Goal: Information Seeking & Learning: Find contact information

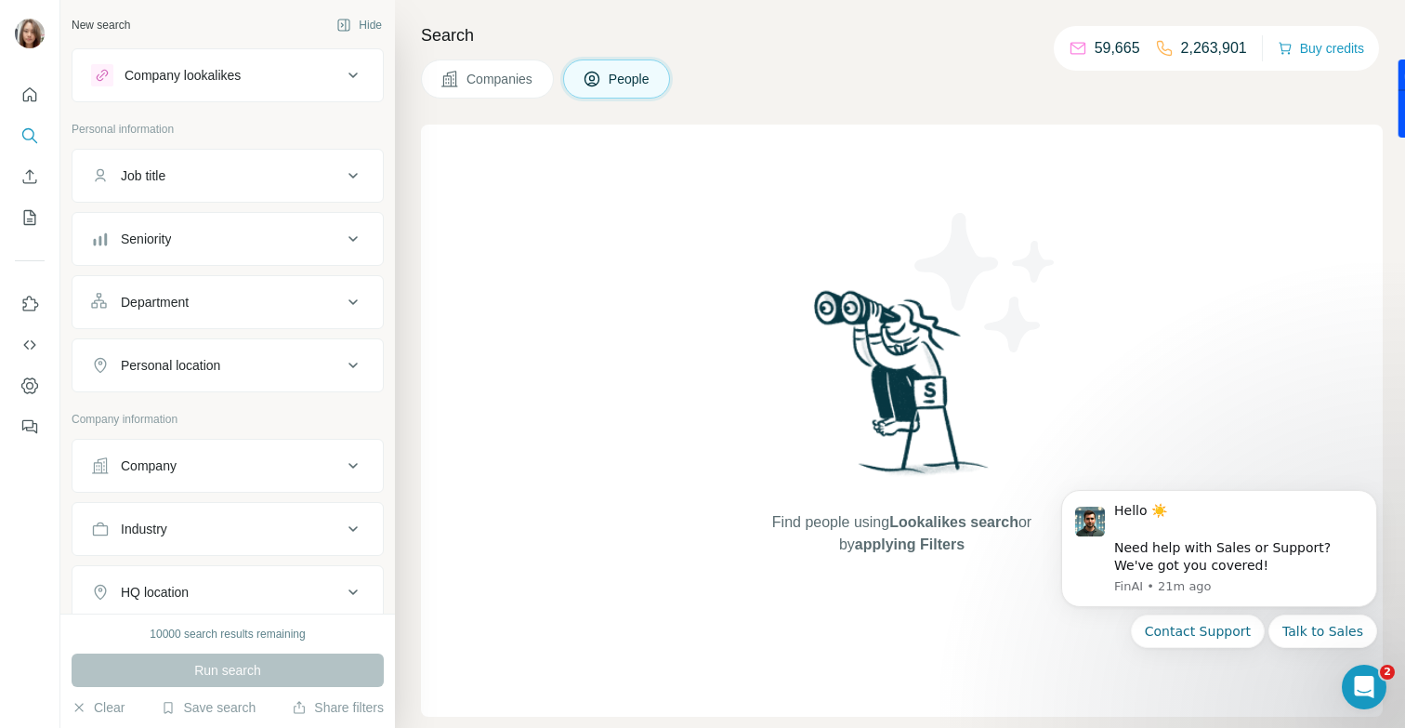
click at [340, 468] on div "Company" at bounding box center [216, 465] width 251 height 19
click at [152, 552] on input "text" at bounding box center [227, 547] width 273 height 33
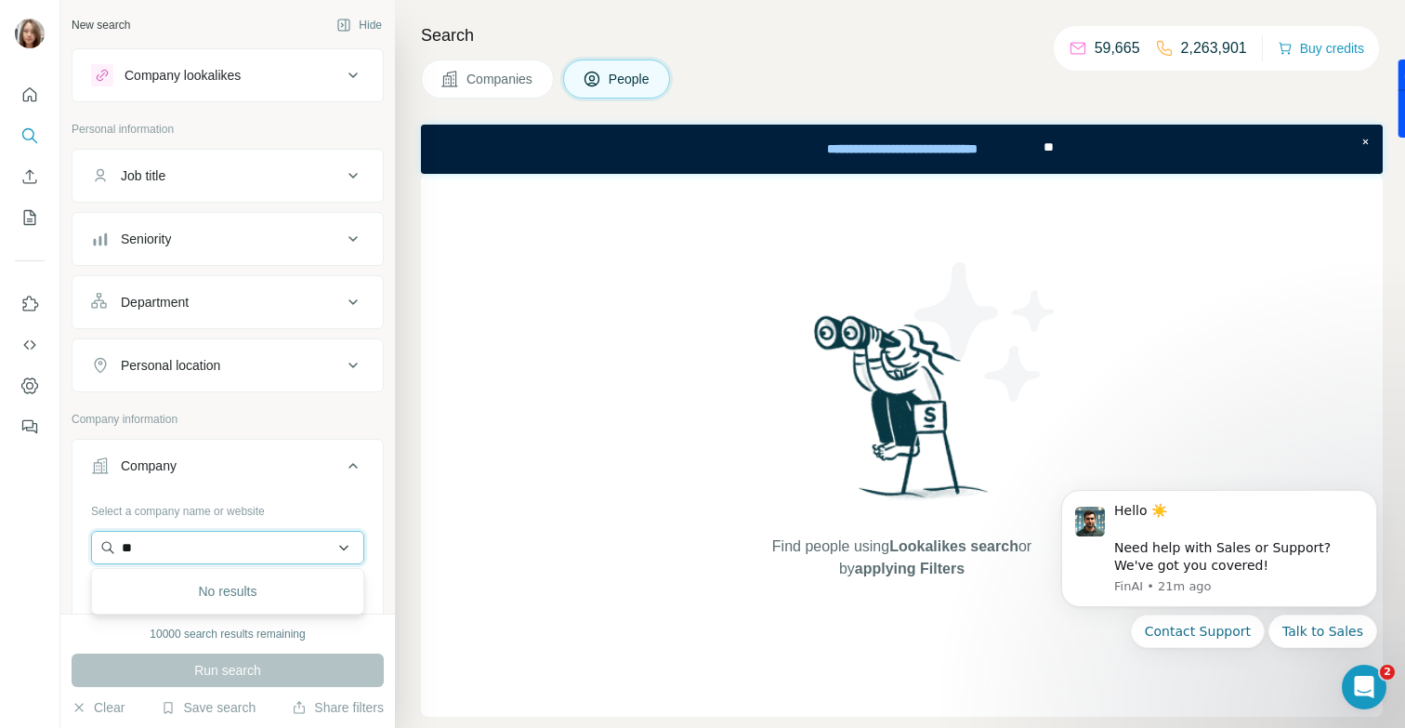
click at [179, 551] on input "**" at bounding box center [227, 547] width 273 height 33
type input "*"
click at [166, 550] on input "text" at bounding box center [227, 547] width 273 height 33
paste input "**********"
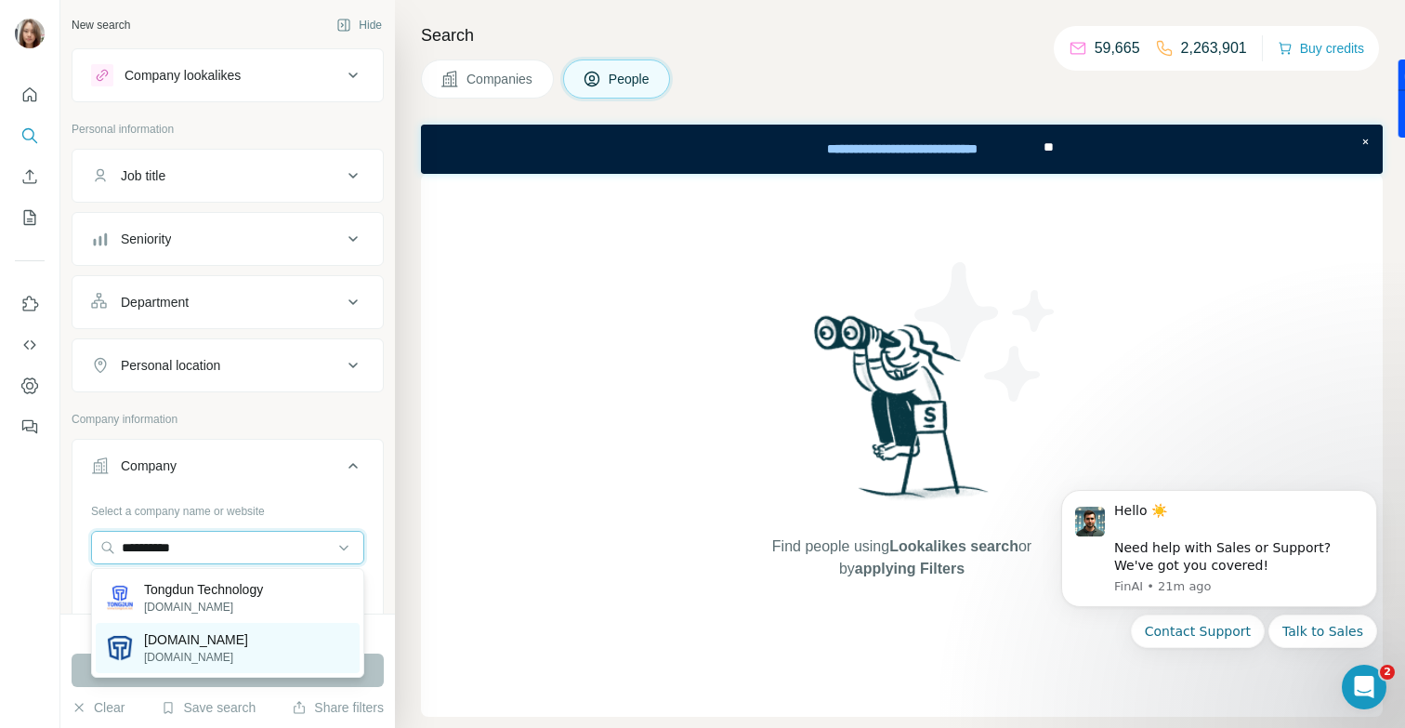
type input "**********"
click at [183, 636] on p "[DOMAIN_NAME]" at bounding box center [196, 639] width 104 height 19
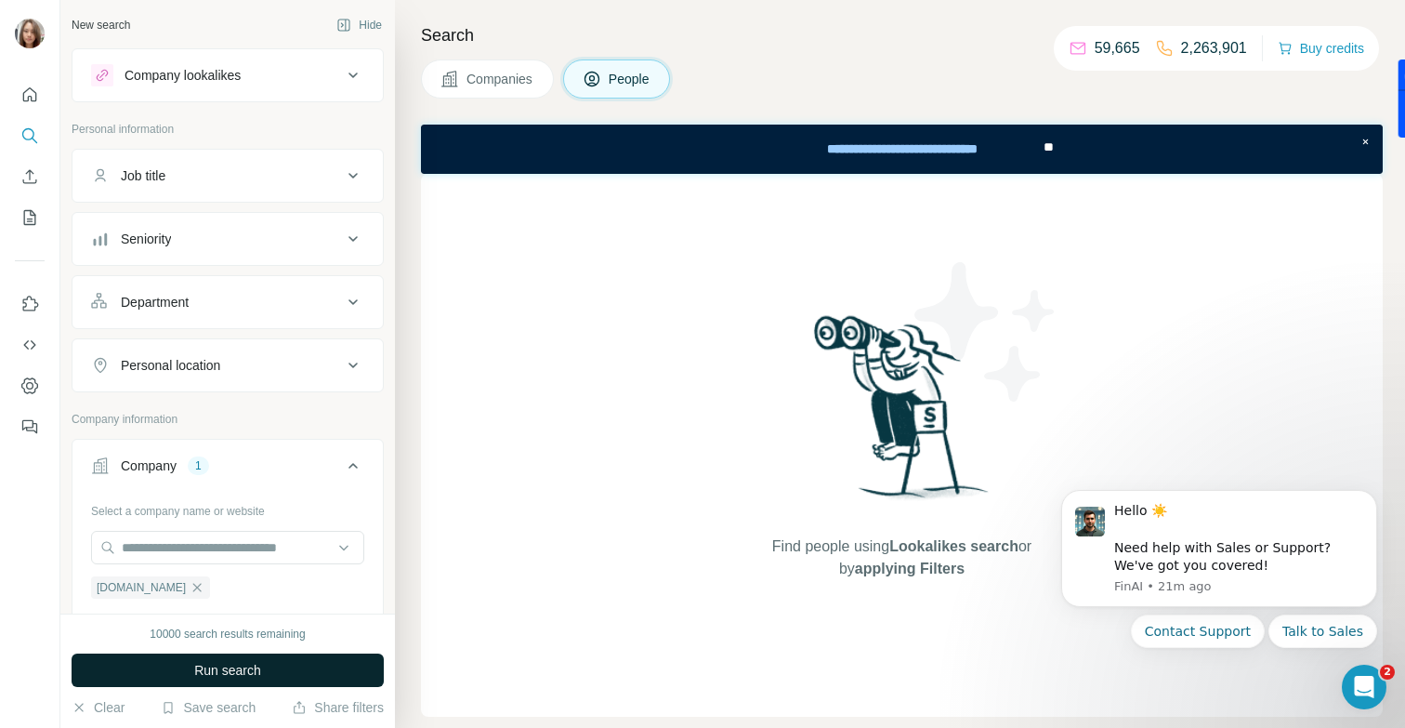
click at [211, 667] on span "Run search" at bounding box center [227, 670] width 67 height 19
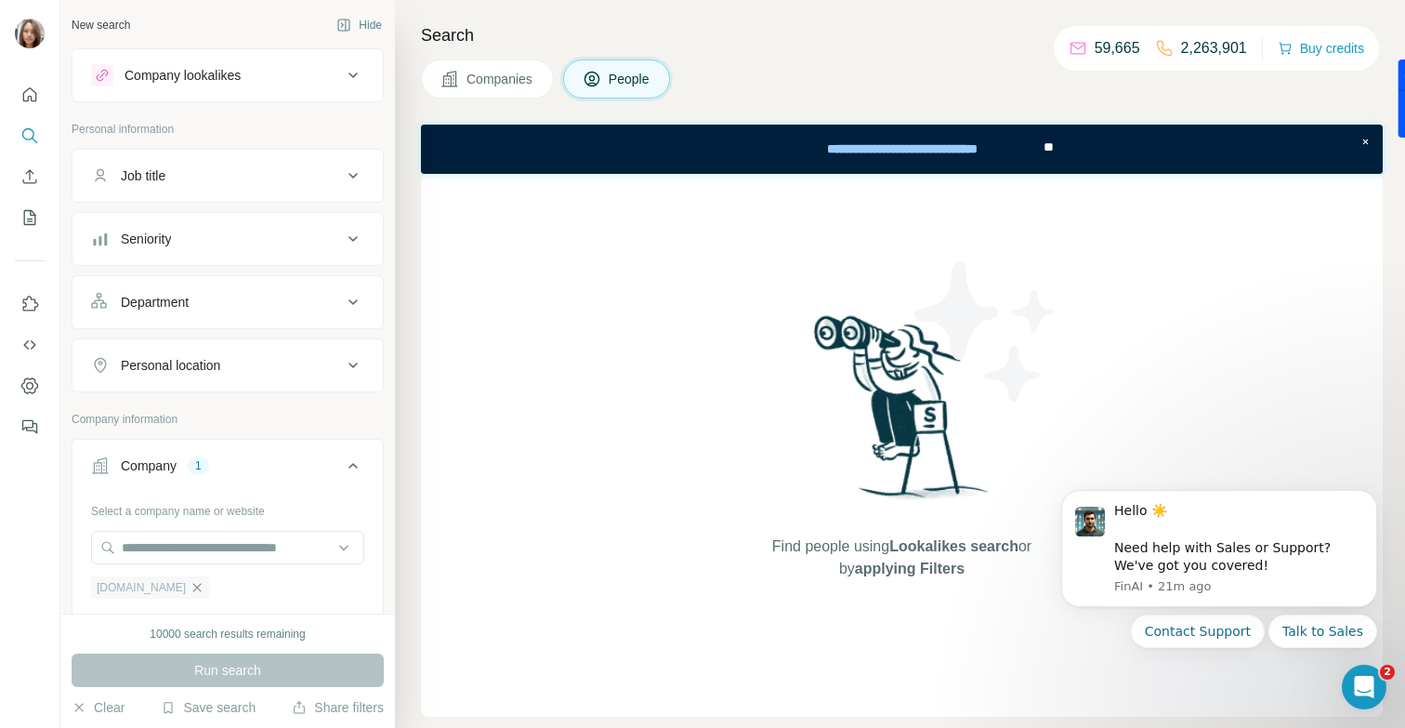
click at [190, 586] on icon "button" at bounding box center [197, 587] width 15 height 15
click at [156, 557] on input "text" at bounding box center [227, 547] width 273 height 33
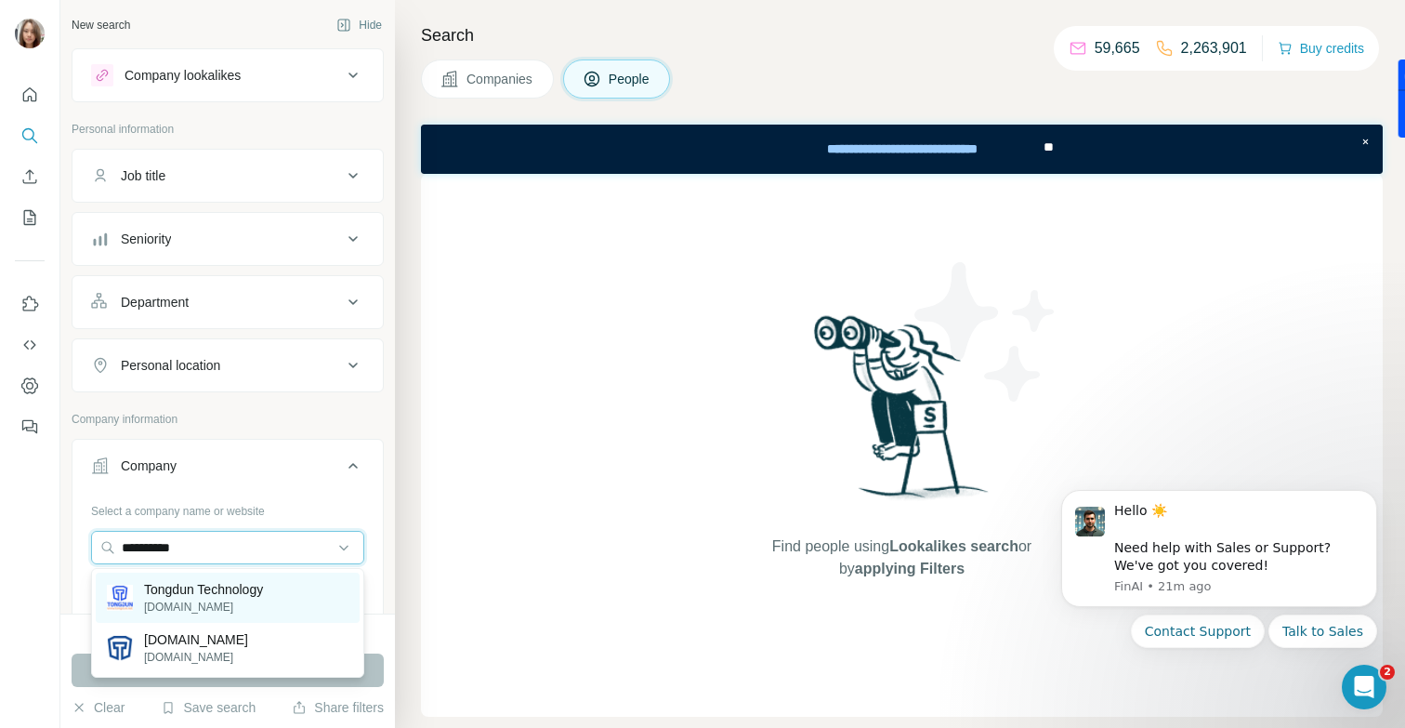
type input "**********"
click at [173, 615] on div "Tongdun Technology [DOMAIN_NAME]" at bounding box center [228, 597] width 264 height 50
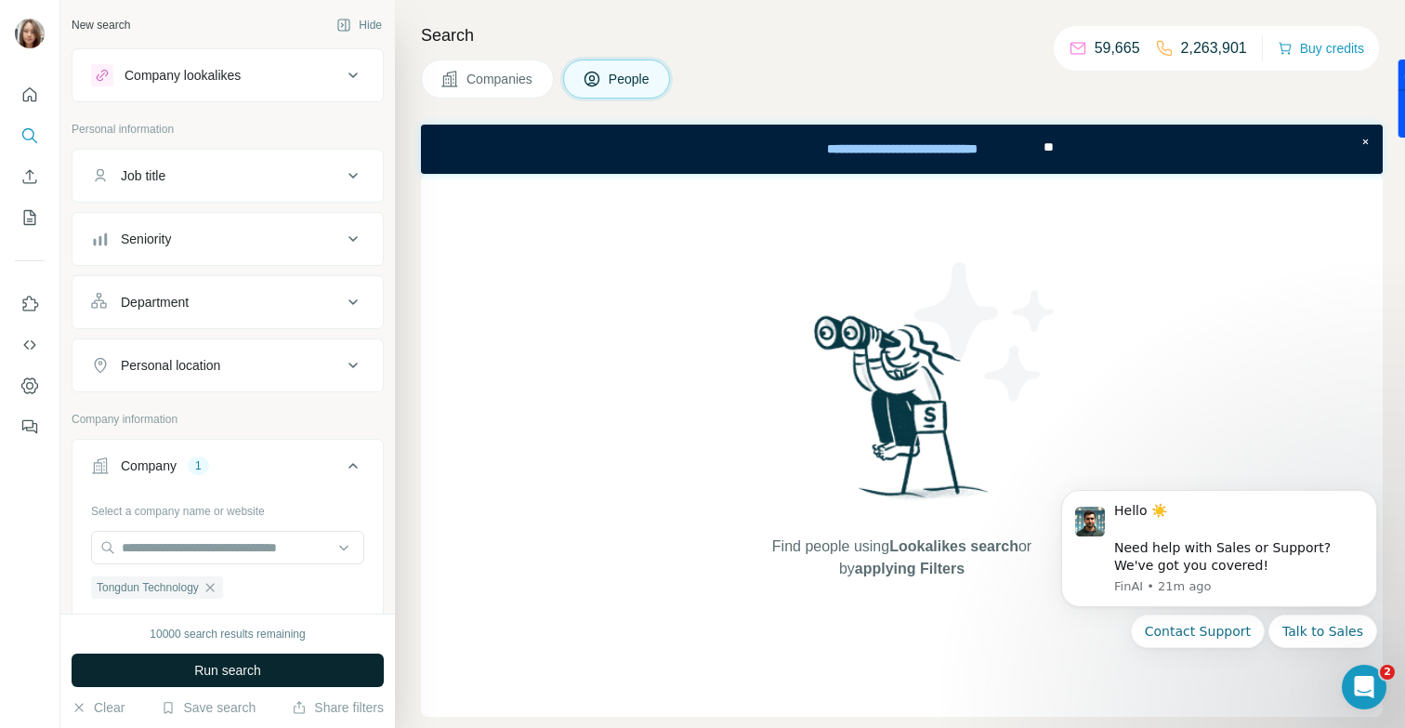
click at [199, 658] on button "Run search" at bounding box center [228, 669] width 312 height 33
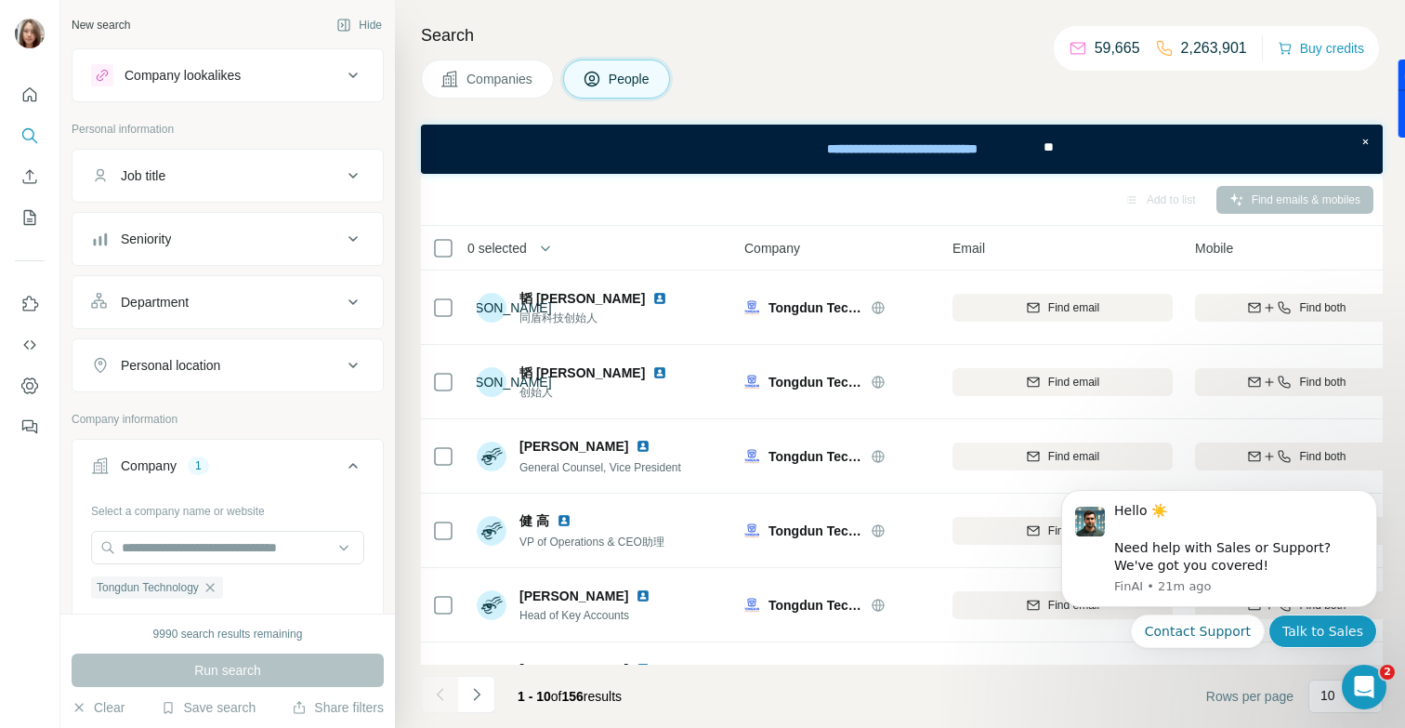
click at [1305, 630] on button "Talk to Sales" at bounding box center [1322, 630] width 109 height 33
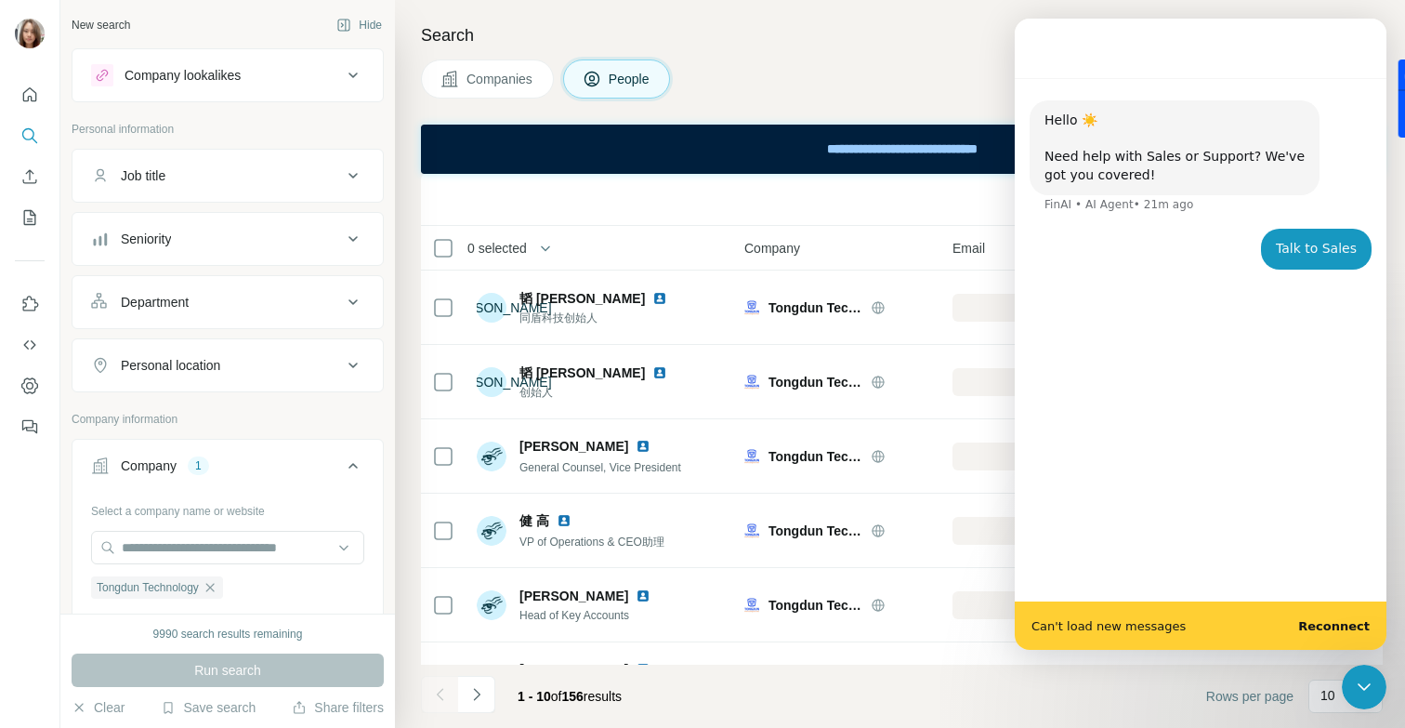
click at [1321, 632] on div "Can't load new messages Reconnect" at bounding box center [1201, 625] width 372 height 48
click at [1315, 624] on b "Reconnect" at bounding box center [1334, 626] width 72 height 14
click at [1080, 624] on span "Can't load new messages" at bounding box center [1108, 626] width 154 height 12
click at [1032, 32] on div "Intercom messenger" at bounding box center [1201, 48] width 372 height 59
click at [1362, 673] on icon "Close Intercom Messenger" at bounding box center [1361, 684] width 22 height 22
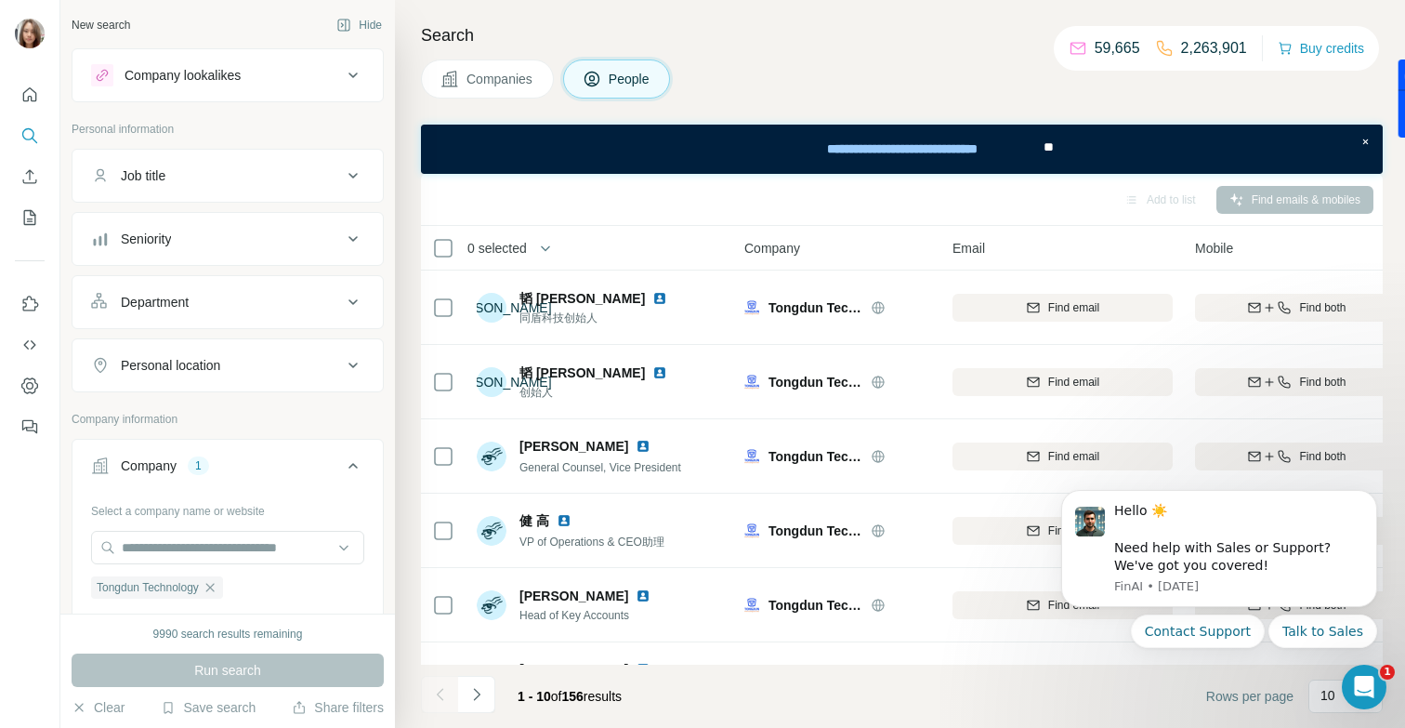
click at [1096, 672] on body "Hello ☀️ ​ Need help with Sales or Support? We've got you covered! [GEOGRAPHIC_…" at bounding box center [1219, 592] width 357 height 237
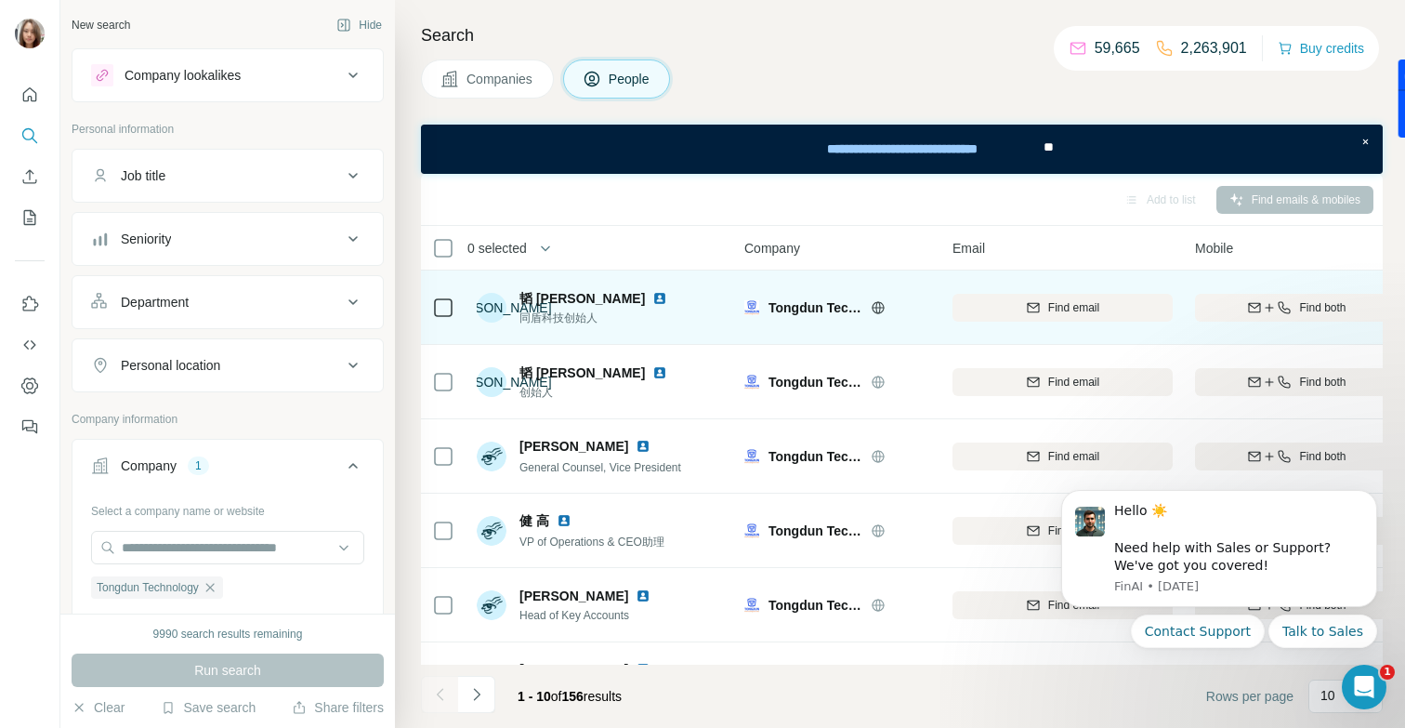
click at [1319, 311] on span "Find both" at bounding box center [1322, 307] width 46 height 17
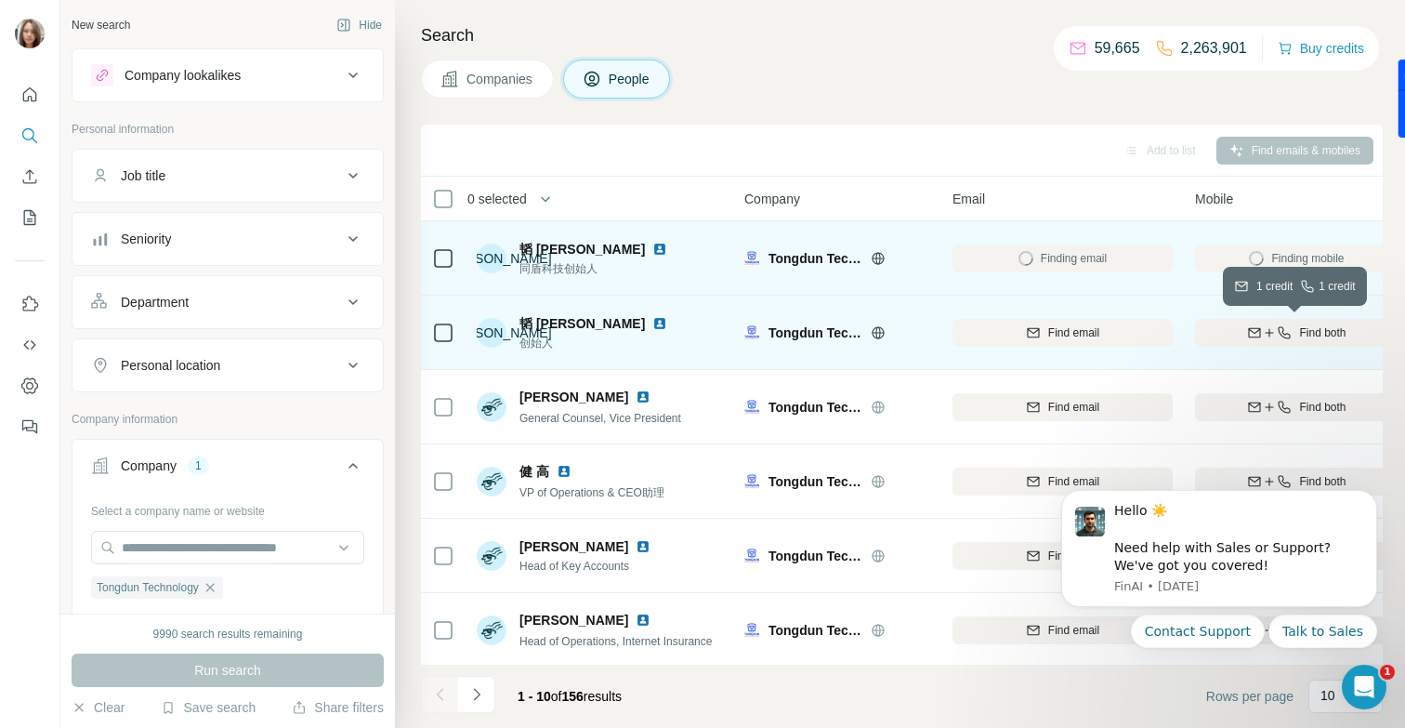
click at [1274, 326] on icon "button" at bounding box center [1269, 332] width 15 height 15
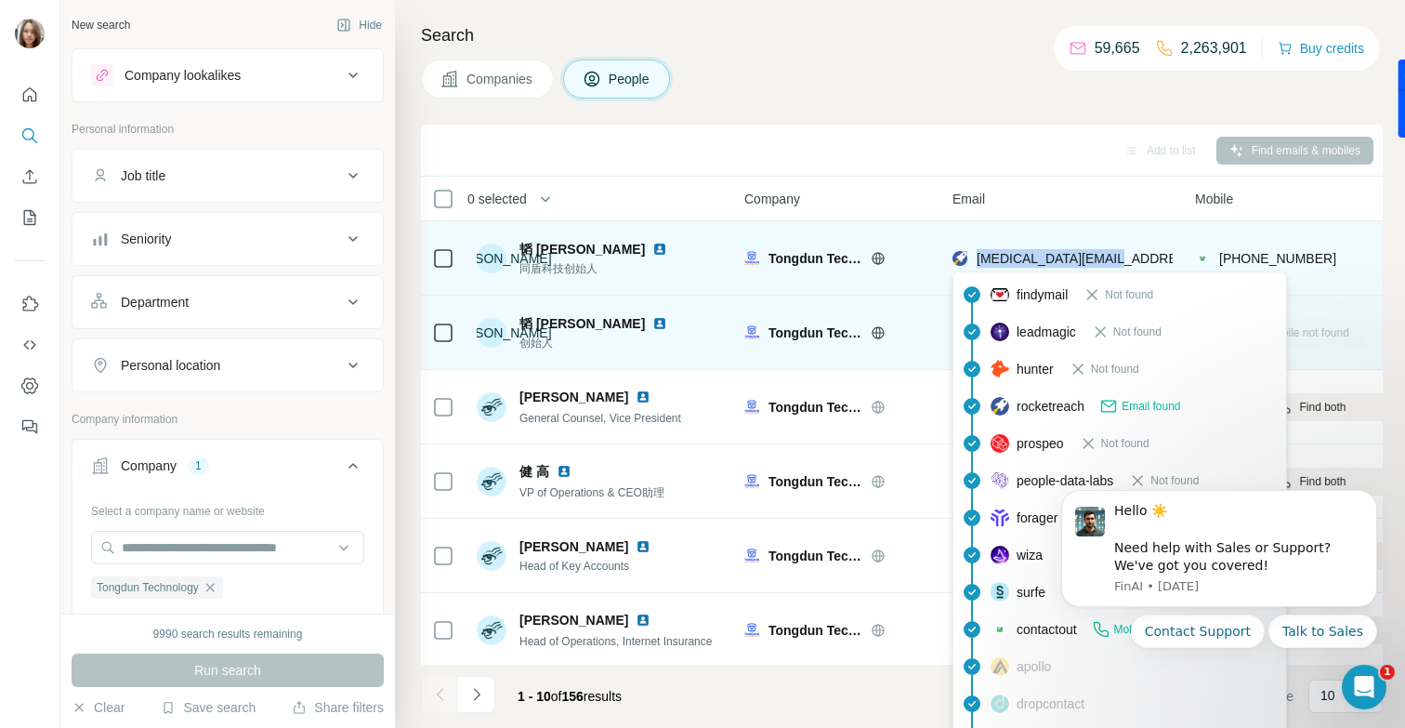
drag, startPoint x: 1119, startPoint y: 255, endPoint x: 976, endPoint y: 253, distance: 143.1
click at [976, 253] on div "[MEDICAL_DATA][EMAIL_ADDRESS][DOMAIN_NAME]" at bounding box center [1062, 257] width 220 height 51
copy span "[MEDICAL_DATA][EMAIL_ADDRESS][DOMAIN_NAME]"
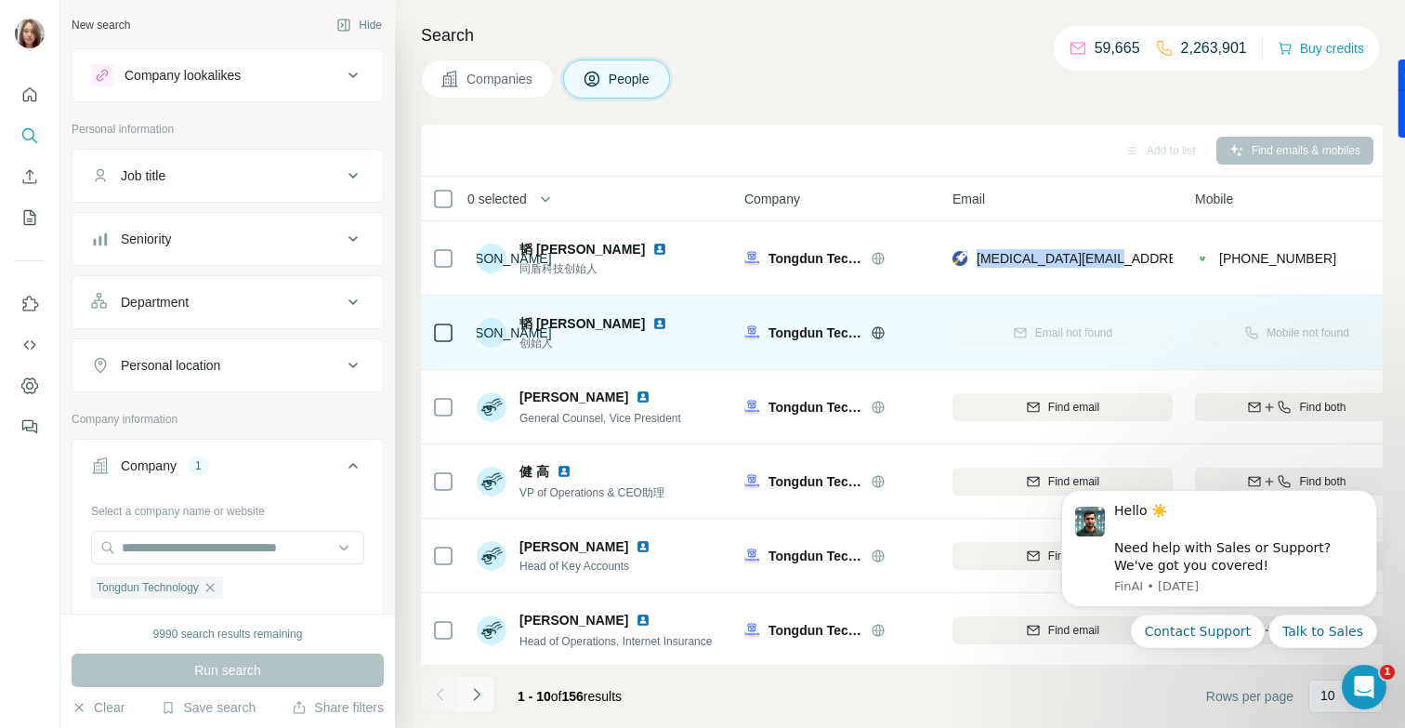
click at [476, 696] on icon "Navigate to next page" at bounding box center [476, 694] width 7 height 12
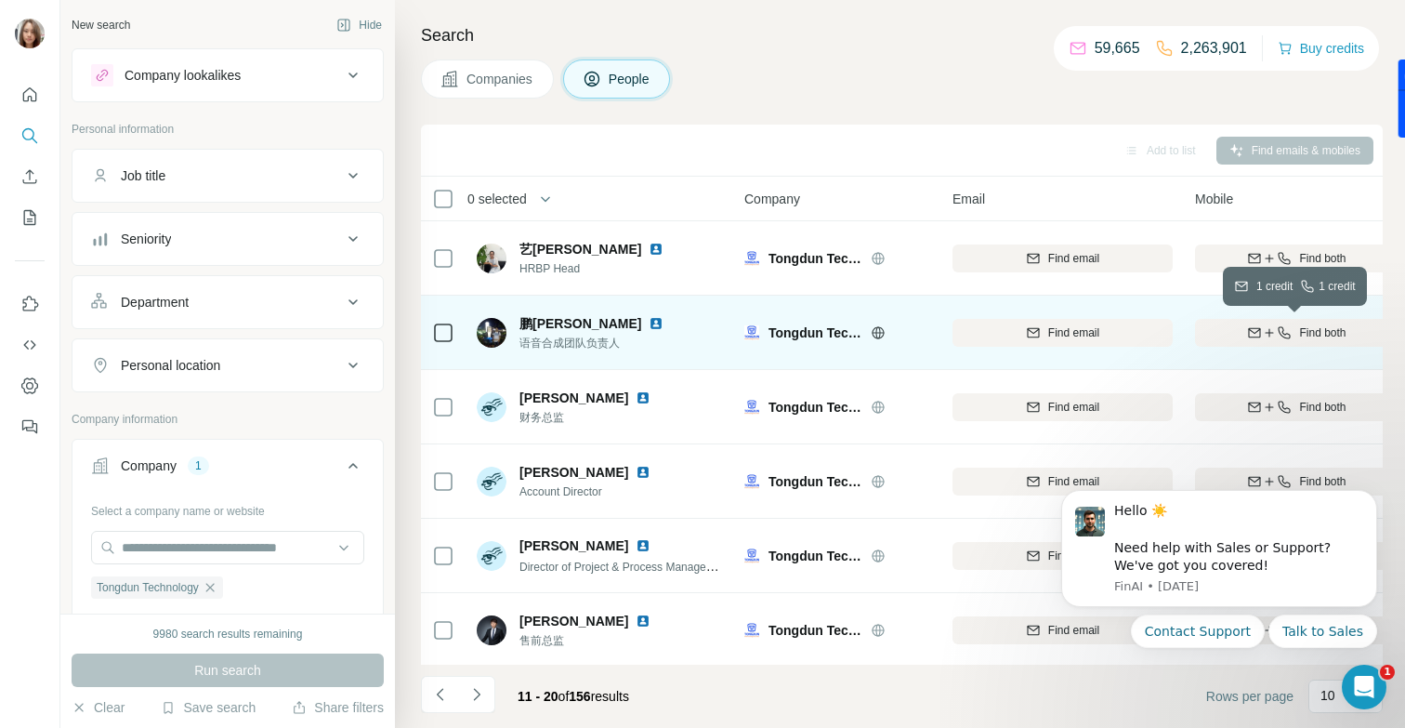
click at [1310, 337] on span "Find both" at bounding box center [1322, 332] width 46 height 17
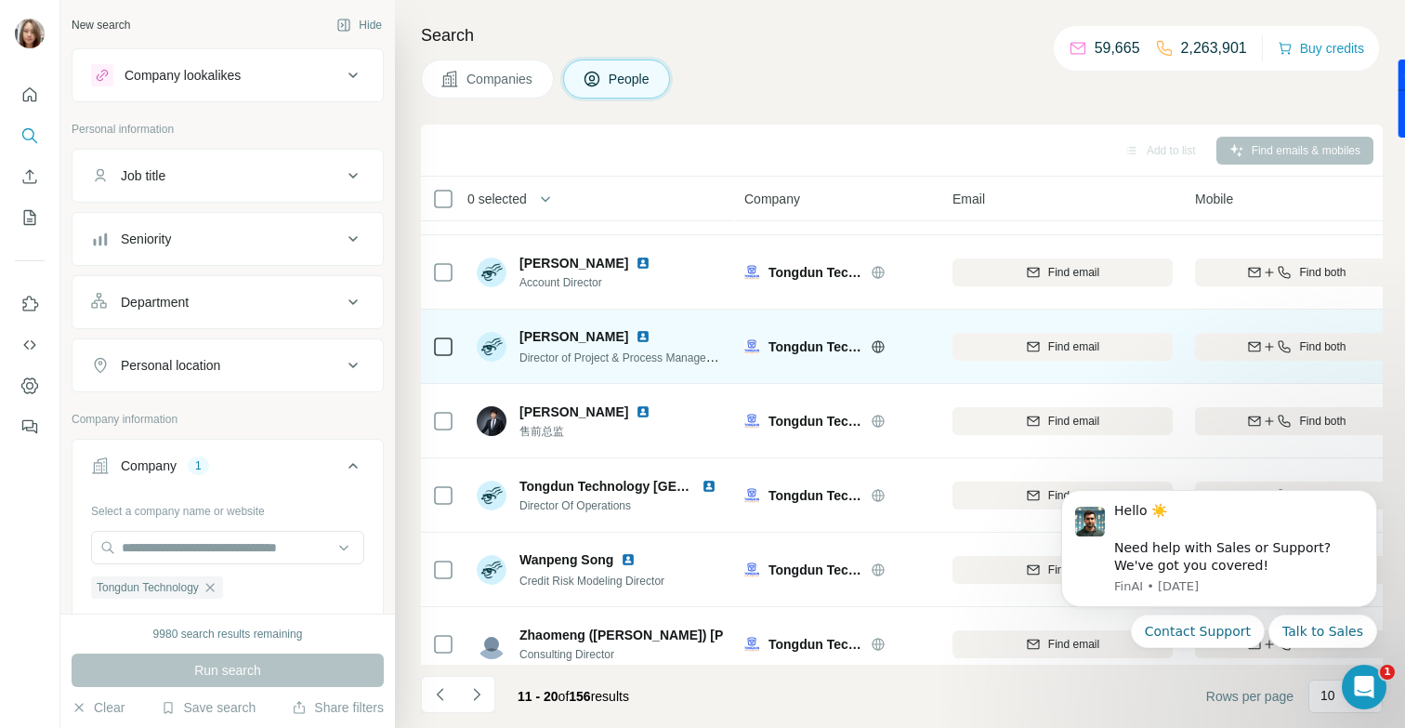
scroll to position [300, 0]
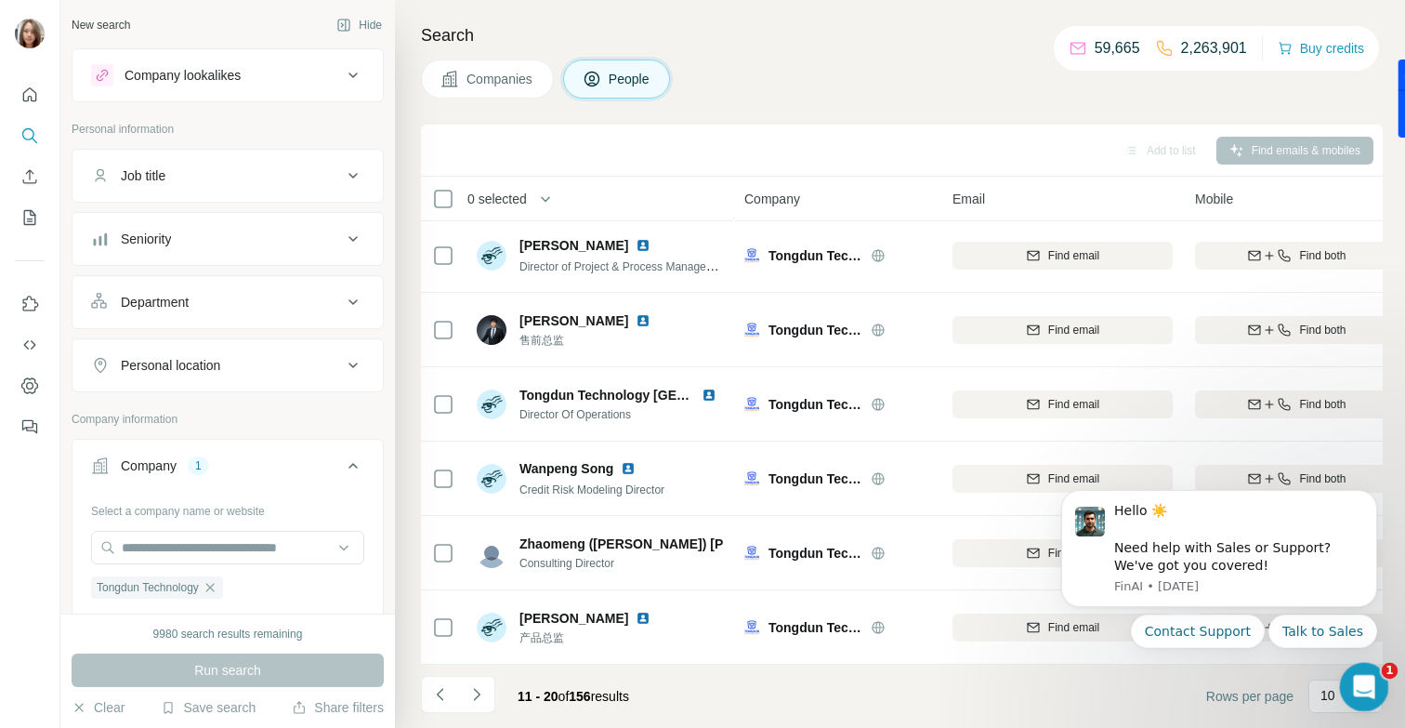
drag, startPoint x: 1357, startPoint y: 689, endPoint x: 703, endPoint y: 803, distance: 663.2
click at [1339, 706] on html at bounding box center [1361, 684] width 45 height 45
drag, startPoint x: 1236, startPoint y: 519, endPoint x: 897, endPoint y: 620, distance: 354.0
click at [1033, 620] on html "Hello ☀️ ​ Need help with Sales or Support? We've got you covered! [GEOGRAPHIC_…" at bounding box center [1219, 592] width 372 height 252
click at [1030, 685] on footer "11 - 20 of 156 results Rows per page 10" at bounding box center [902, 695] width 962 height 63
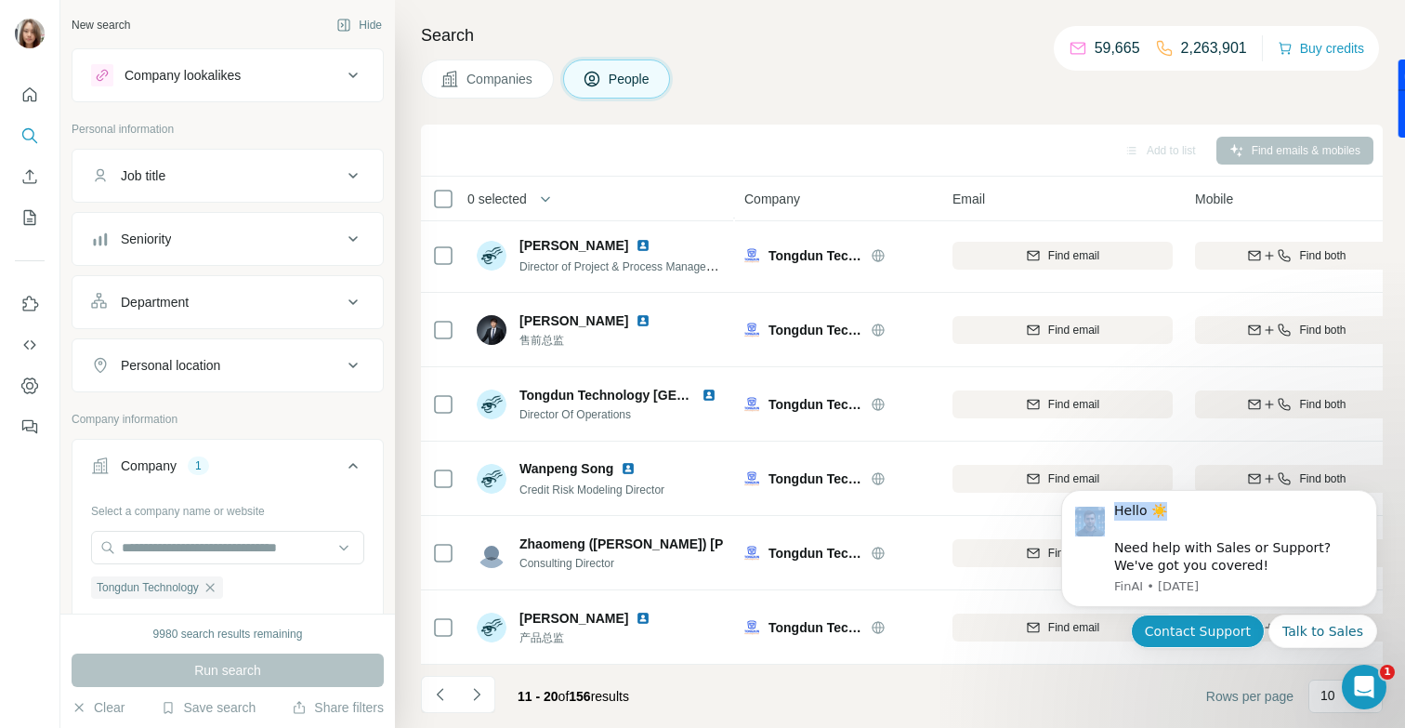
click at [1166, 633] on button "Contact Support" at bounding box center [1198, 630] width 134 height 33
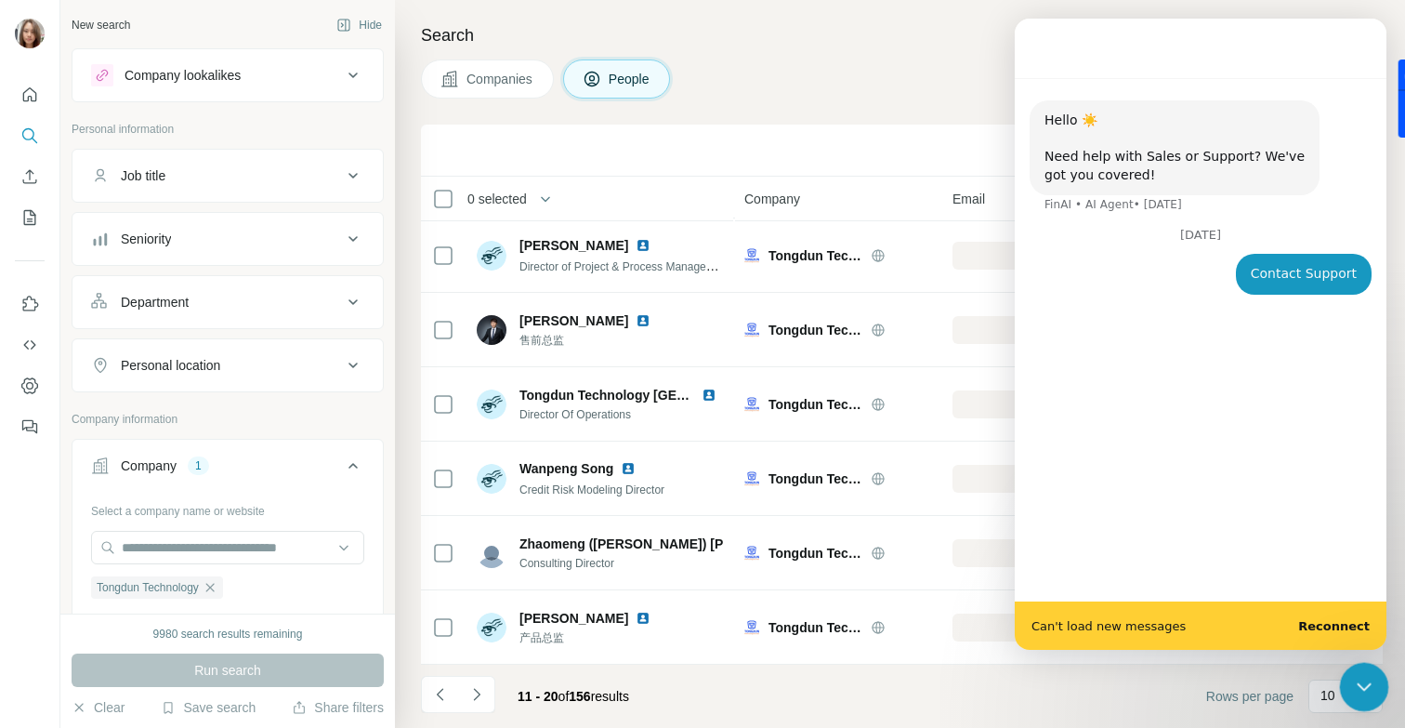
click at [1360, 687] on icon "Close Intercom Messenger" at bounding box center [1361, 683] width 13 height 7
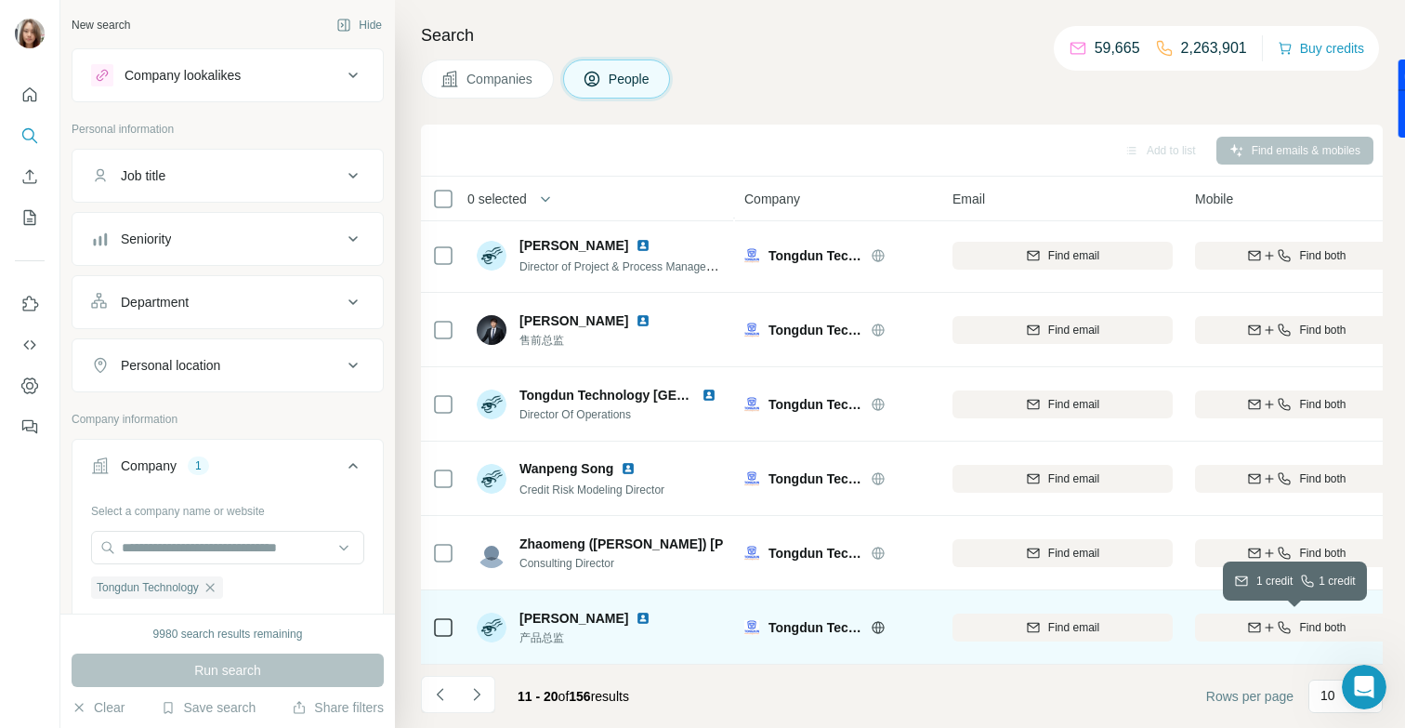
click at [1291, 628] on div "Find both" at bounding box center [1297, 627] width 204 height 17
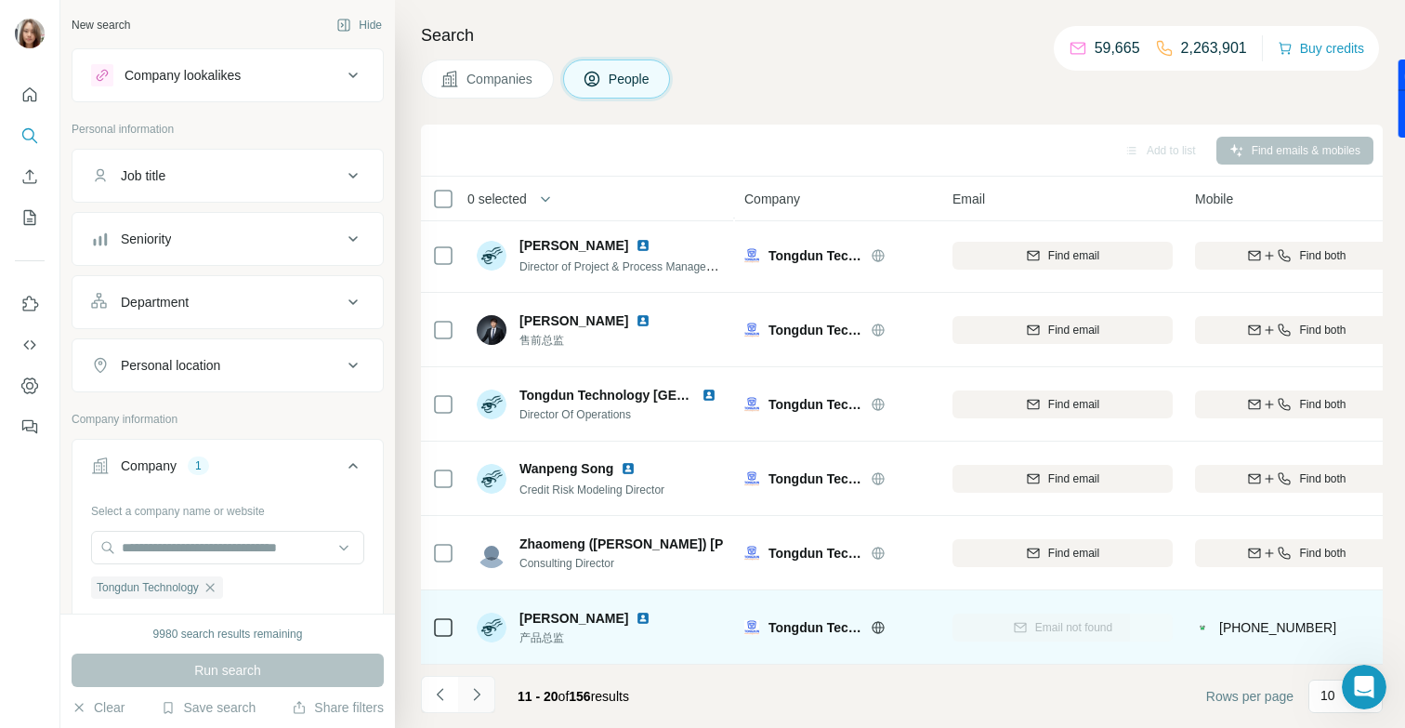
click at [478, 699] on icon "Navigate to next page" at bounding box center [476, 694] width 19 height 19
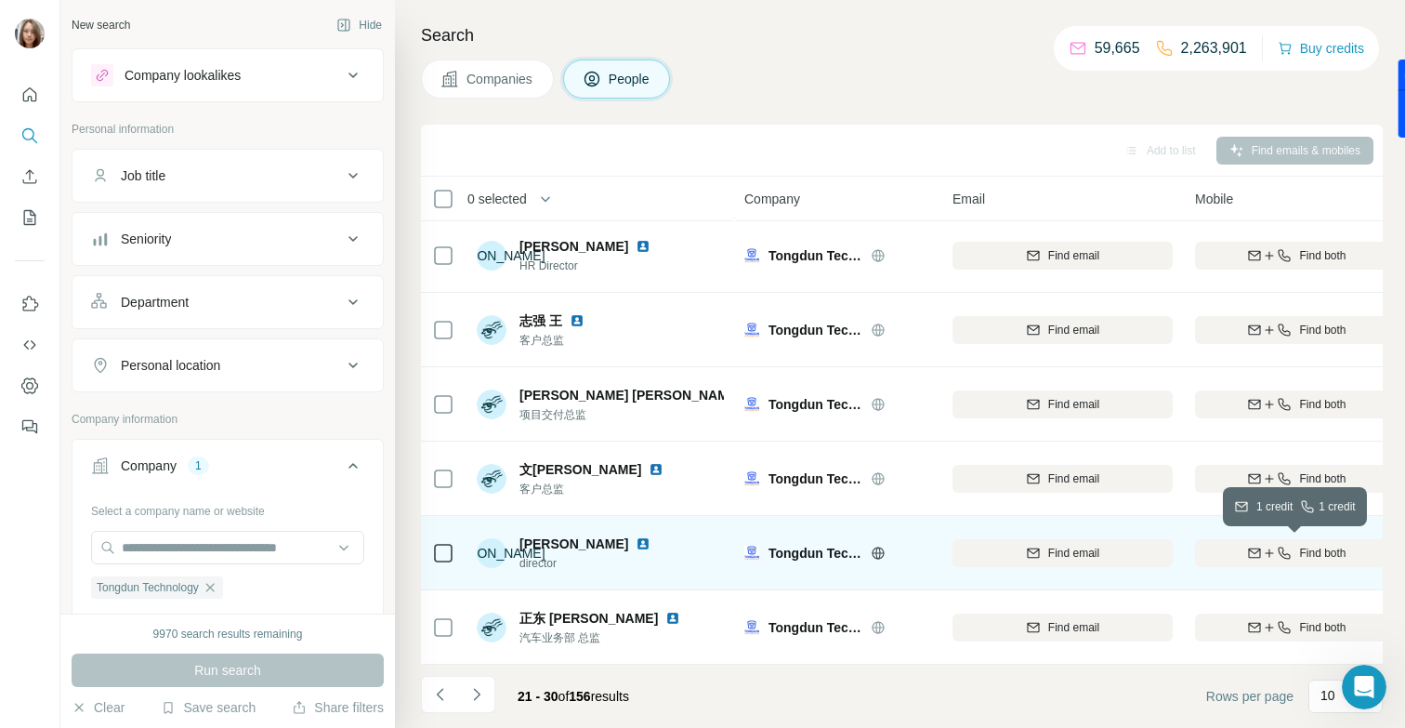
click at [1276, 542] on button "Find both" at bounding box center [1297, 553] width 204 height 28
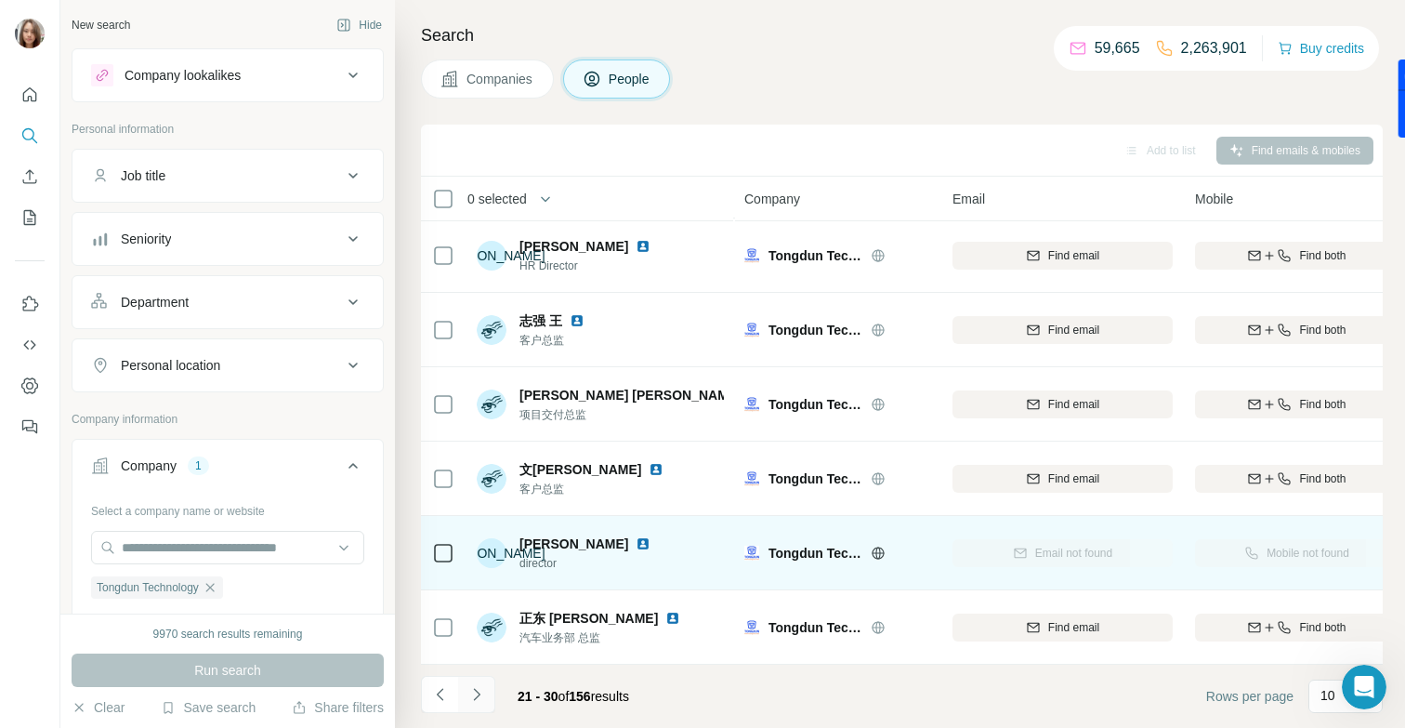
click at [478, 695] on icon "Navigate to next page" at bounding box center [476, 694] width 7 height 12
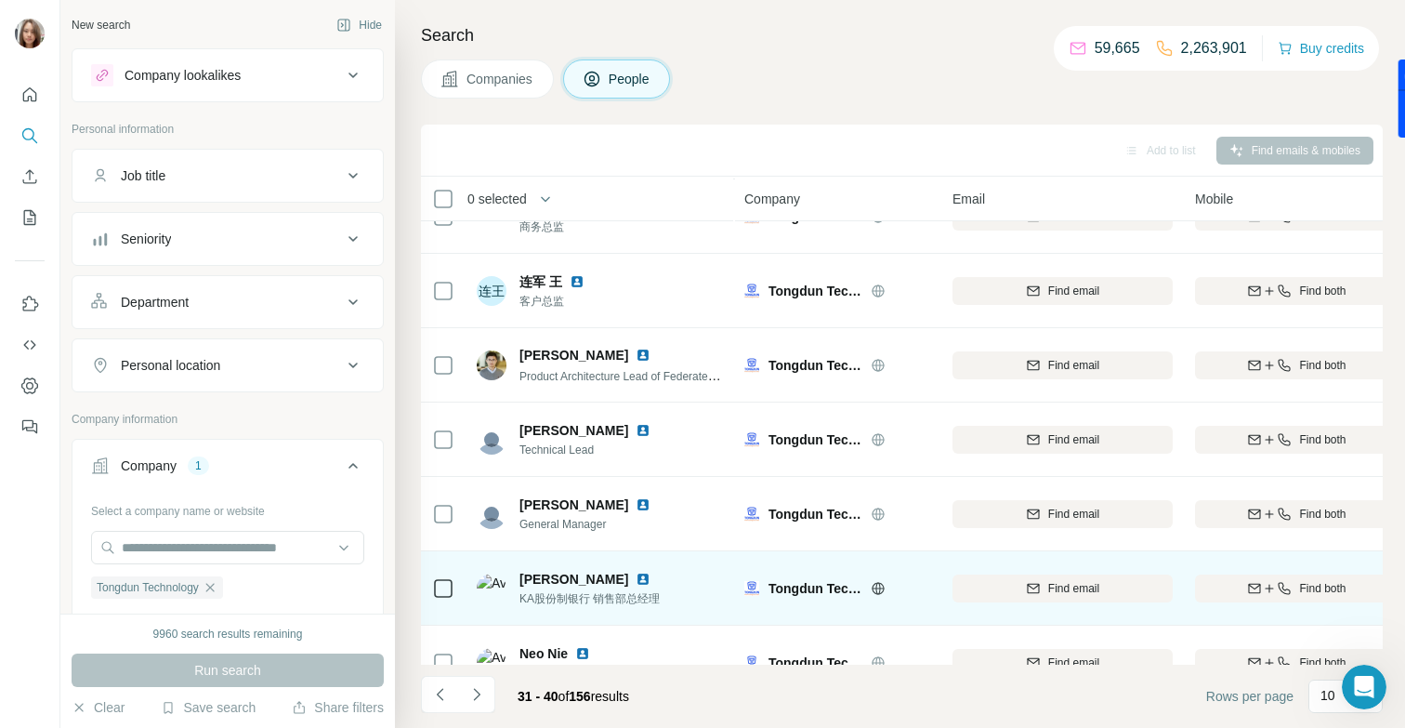
scroll to position [0, 0]
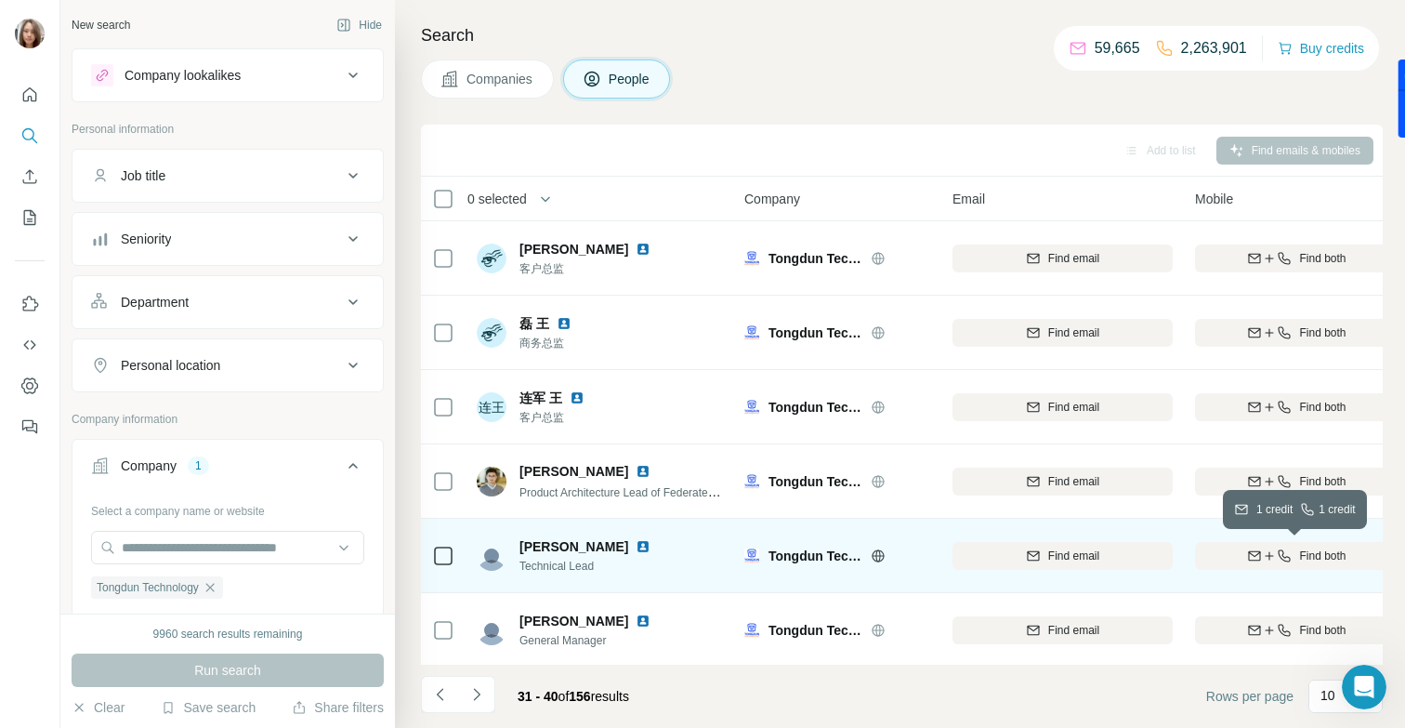
click at [1307, 545] on button "Find both" at bounding box center [1297, 556] width 204 height 28
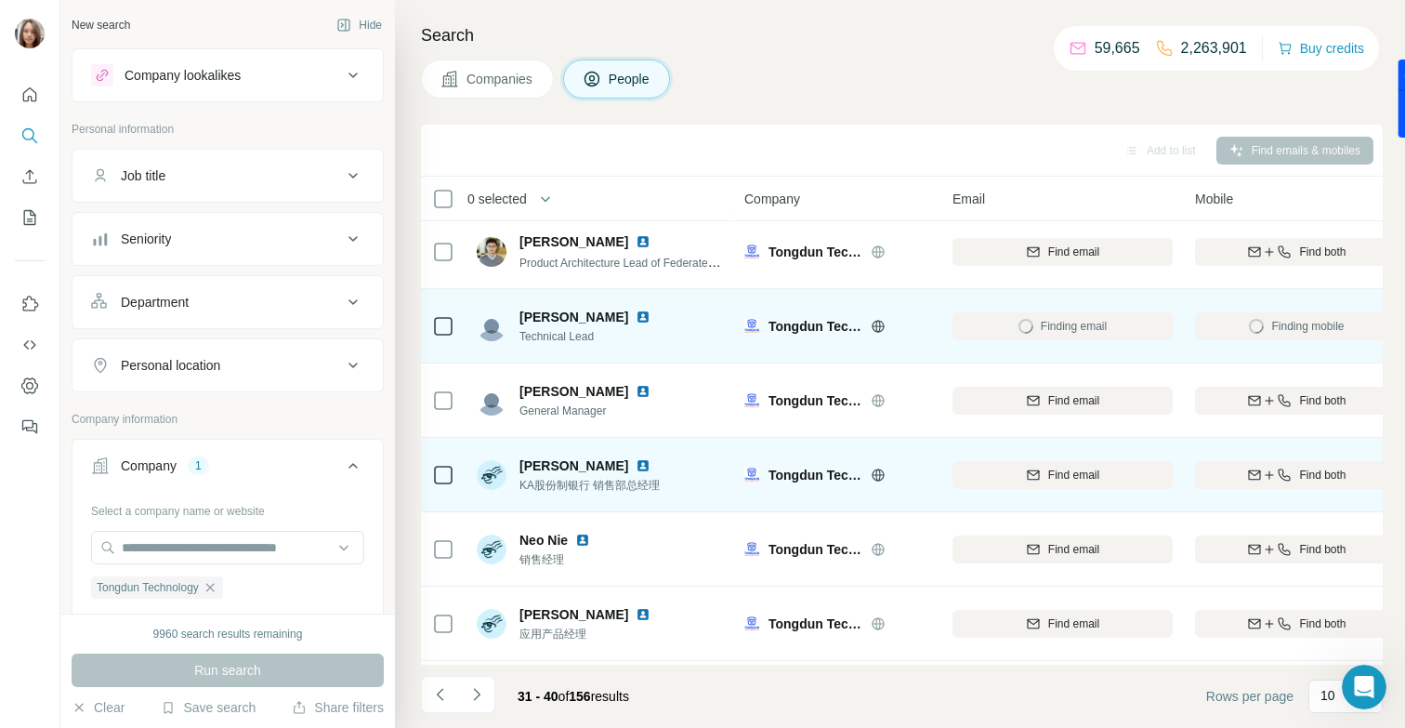
scroll to position [300, 0]
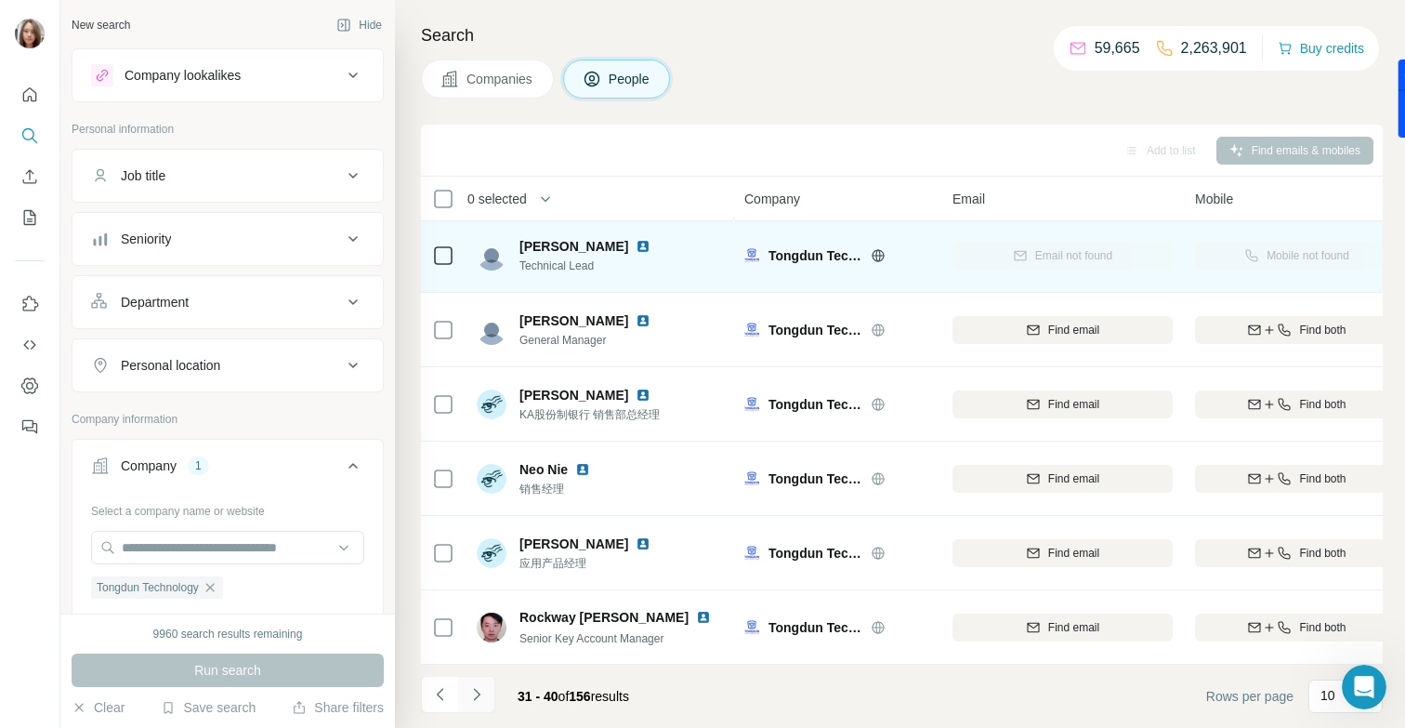
click at [479, 696] on icon "Navigate to next page" at bounding box center [476, 694] width 19 height 19
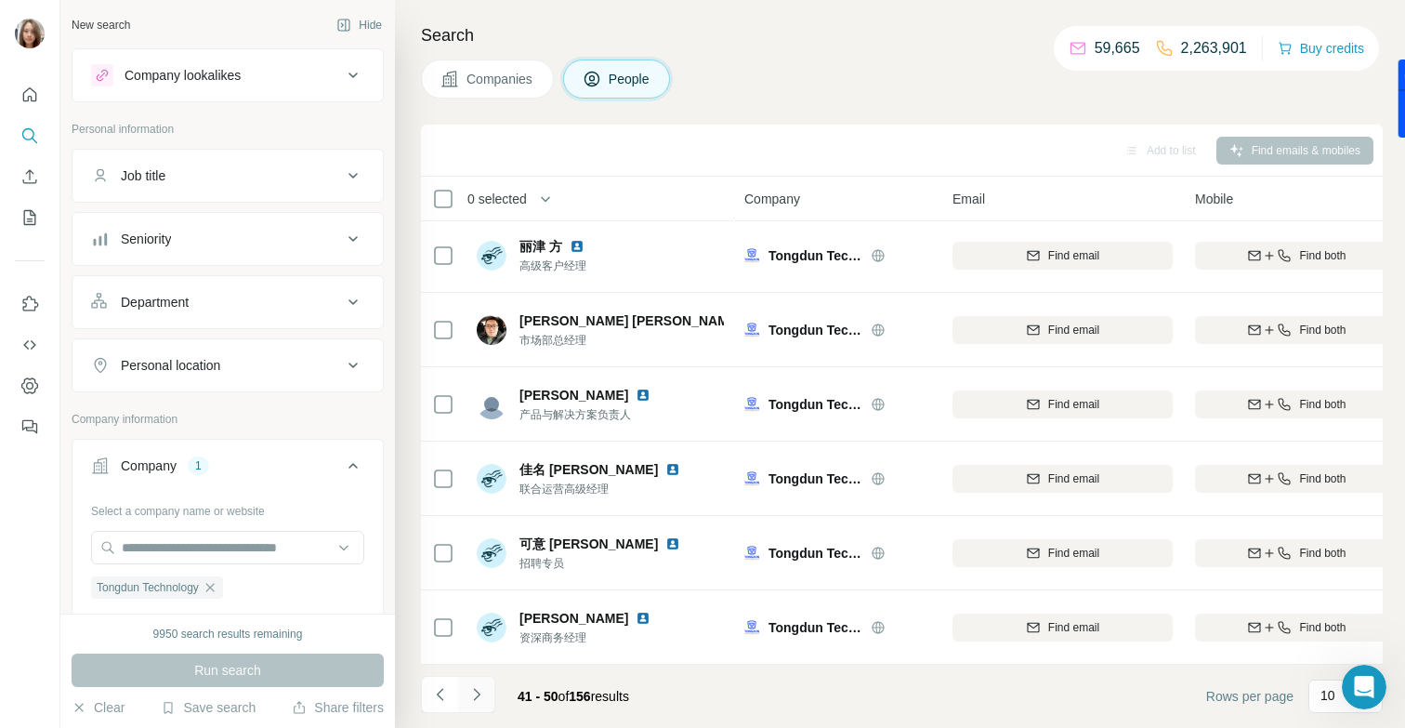
click at [476, 699] on icon "Navigate to next page" at bounding box center [476, 694] width 19 height 19
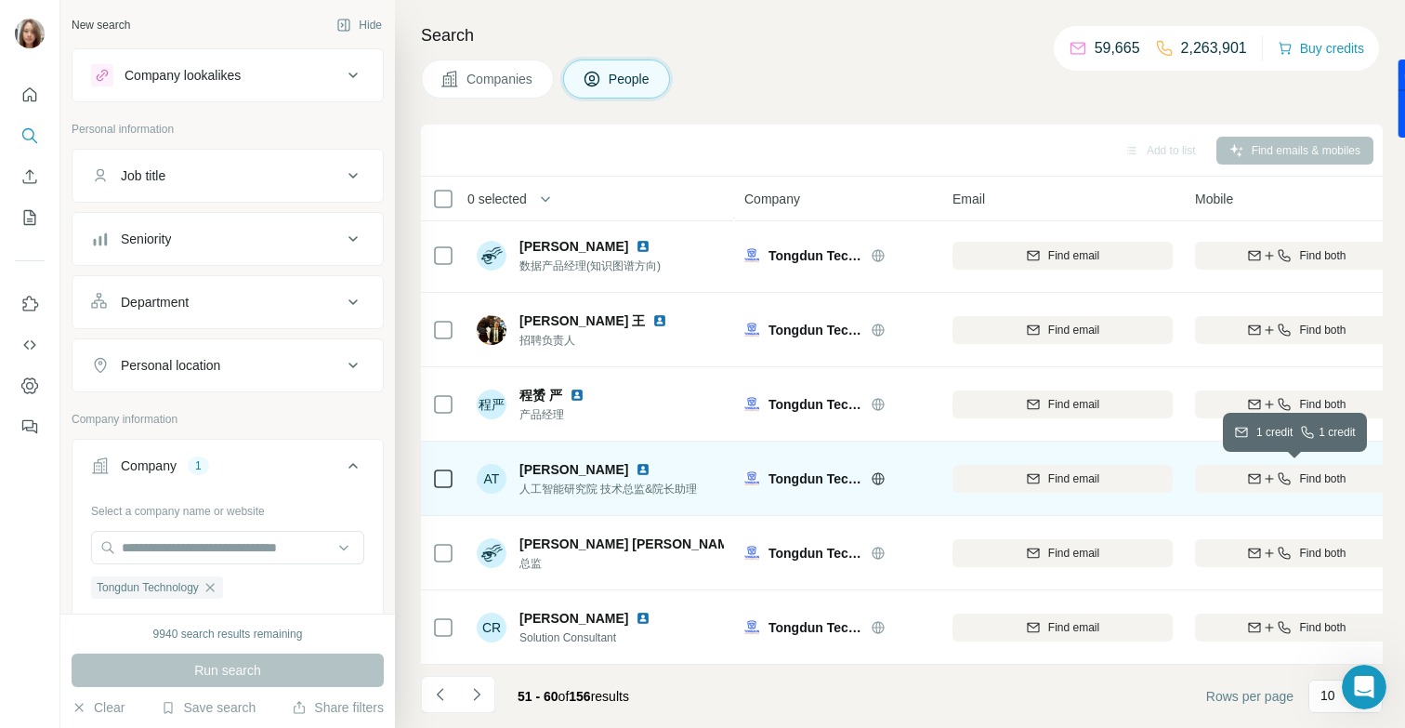
click at [1240, 483] on div "Find both" at bounding box center [1297, 478] width 204 height 17
